Goal: Navigation & Orientation: Find specific page/section

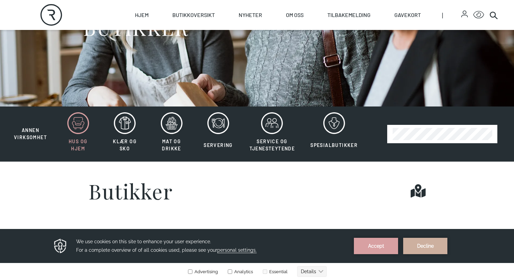
click at [75, 129] on icon at bounding box center [78, 123] width 22 height 22
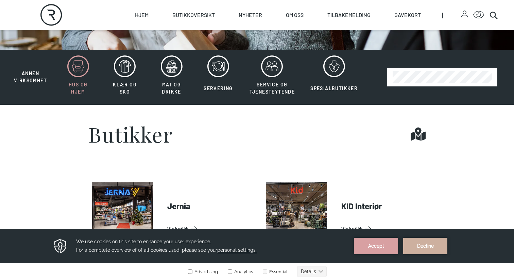
scroll to position [145, 0]
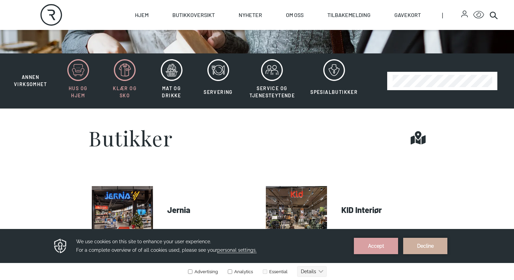
click at [119, 73] on icon at bounding box center [125, 70] width 22 height 22
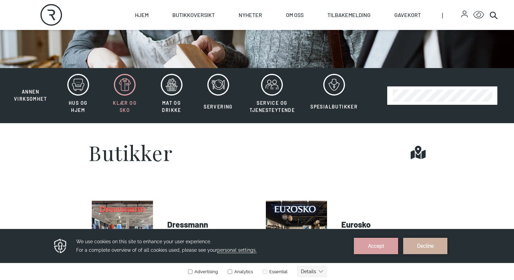
scroll to position [129, 0]
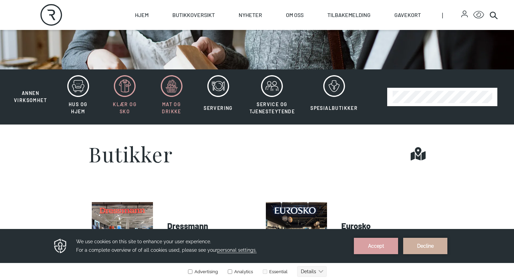
click at [167, 86] on icon at bounding box center [172, 86] width 22 height 22
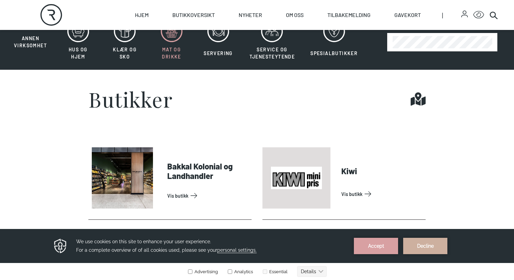
scroll to position [160, 0]
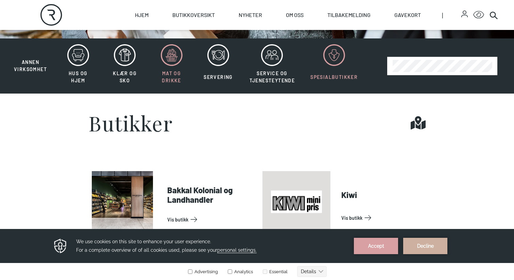
click at [325, 67] on button "Spesialbutikker" at bounding box center [334, 66] width 62 height 44
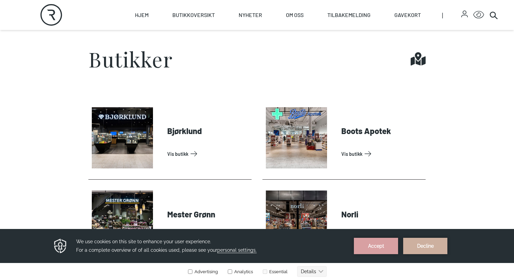
scroll to position [176, 0]
